Goal: Task Accomplishment & Management: Complete application form

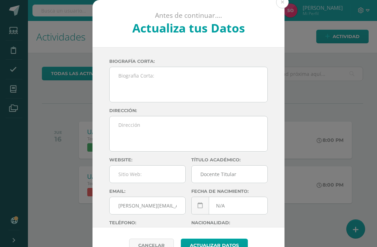
click at [284, 2] on button at bounding box center [282, 2] width 13 height 13
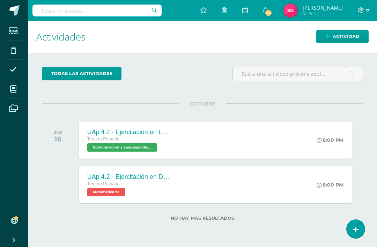
click at [346, 40] on span "Actividad" at bounding box center [346, 36] width 27 height 13
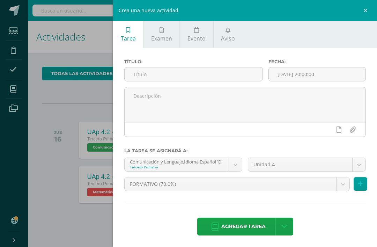
click at [225, 73] on input "text" at bounding box center [194, 74] width 138 height 14
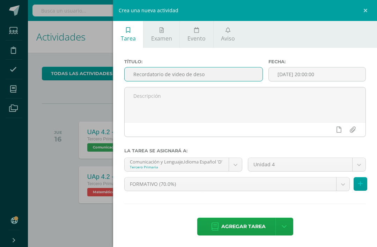
type input "Recordatorio de video de deso"
click at [230, 40] on span "Aviso" at bounding box center [228, 39] width 14 height 8
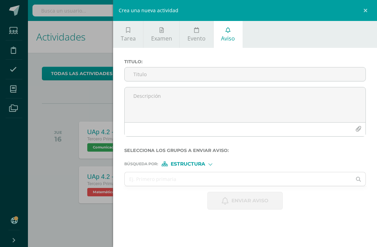
click at [219, 79] on input "Titulo :" at bounding box center [245, 74] width 241 height 14
type input "Recordatorio video de despedida"
click at [213, 97] on textarea at bounding box center [245, 104] width 241 height 35
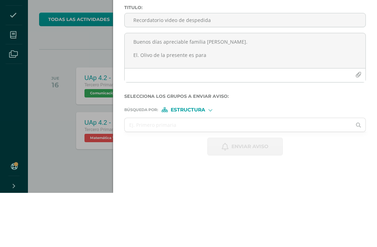
click at [140, 87] on textarea "Buenos días apreciable familia [PERSON_NAME]. El. Olivo de la presente es para" at bounding box center [245, 104] width 241 height 35
click at [146, 87] on textarea "Buenos días apreciable familia [PERSON_NAME]. El. Olivo de la presente es para" at bounding box center [245, 104] width 241 height 35
click at [150, 87] on textarea "Buenos días apreciable familia [PERSON_NAME]. El. Olivo de la presente es para" at bounding box center [245, 104] width 241 height 35
click at [224, 87] on textarea "Buenos días apreciable familia [PERSON_NAME]. El motivo de la presente es para" at bounding box center [245, 104] width 241 height 35
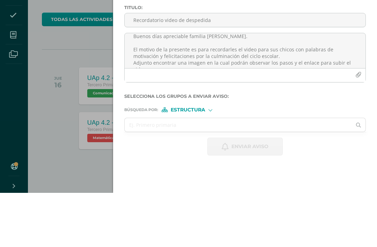
scroll to position [13, 0]
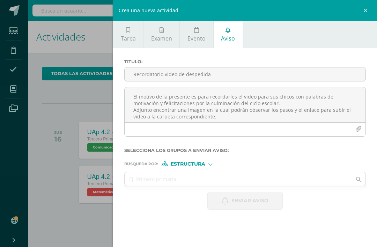
click at [191, 117] on textarea "Buenos días apreciable familia [PERSON_NAME]. El motivo de la presente es para …" at bounding box center [245, 104] width 241 height 35
type textarea "Buenos días apreciable familia [PERSON_NAME]. El motivo de la presente es para …"
click at [210, 118] on textarea "Buenos días apreciable familia [PERSON_NAME]. El motivo de la presente es para …" at bounding box center [245, 104] width 241 height 35
